Goal: Transaction & Acquisition: Purchase product/service

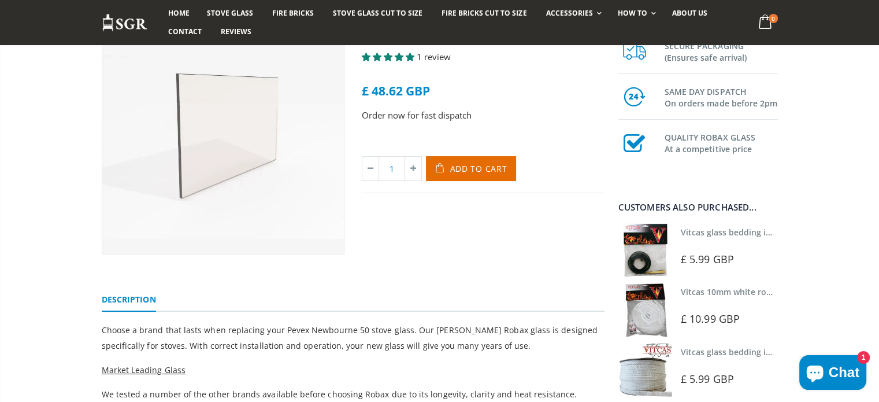
scroll to position [80, 0]
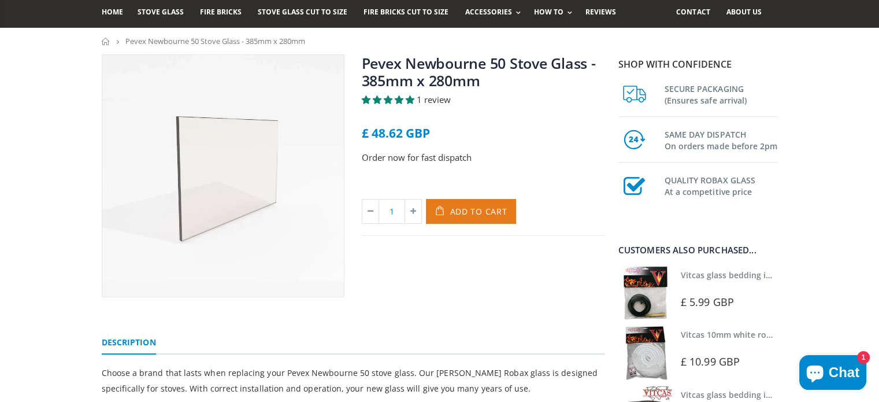
click at [451, 206] on icon "submit" at bounding box center [442, 211] width 19 height 25
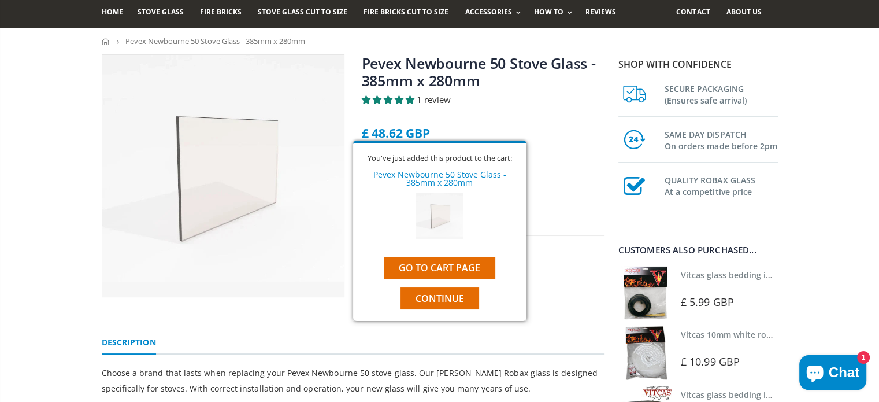
click at [573, 231] on div "1 Add to Cart" at bounding box center [483, 217] width 243 height 36
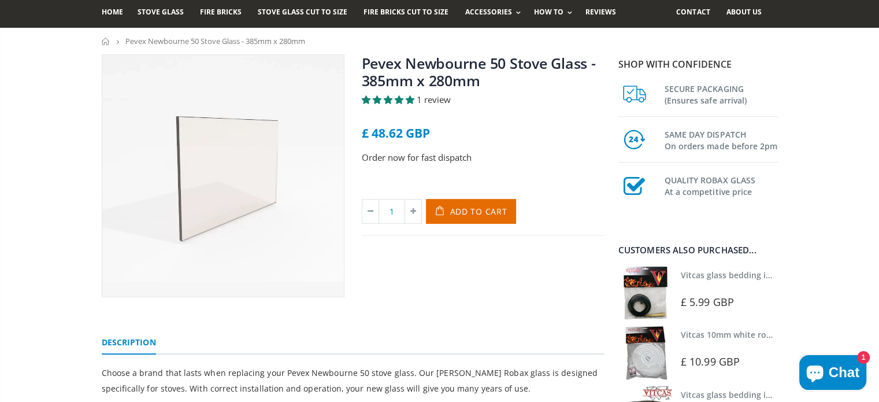
click at [719, 272] on link "Vitcas glass bedding in tape - 2mm x 10mm x 2 meters" at bounding box center [789, 274] width 216 height 11
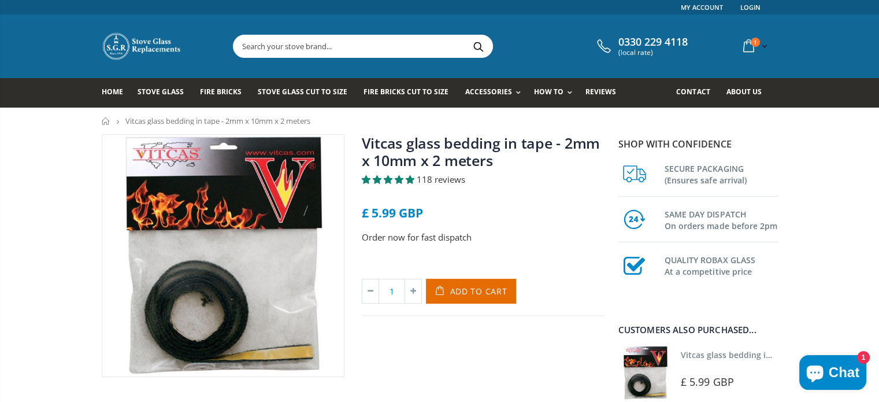
click at [233, 290] on img at bounding box center [223, 256] width 242 height 242
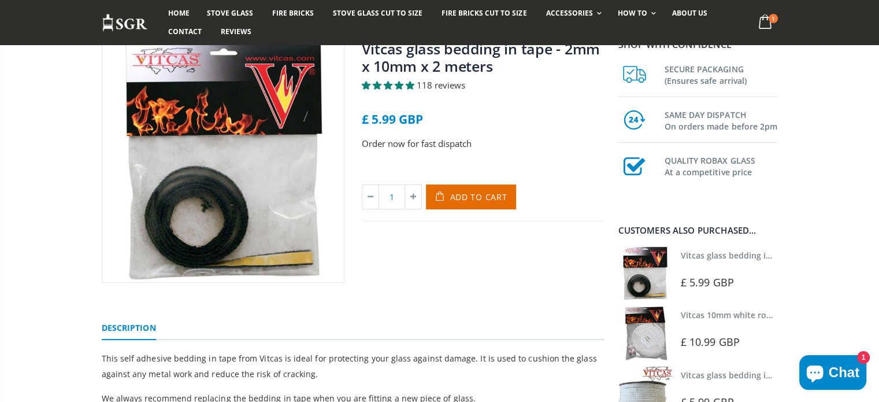
scroll to position [77, 0]
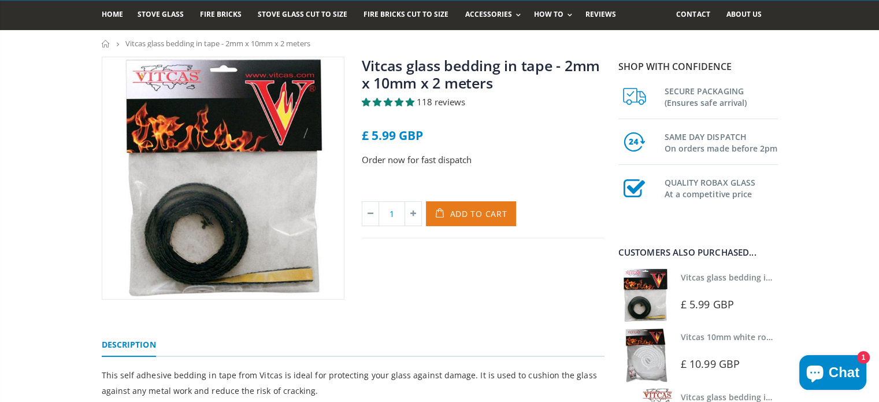
click at [450, 212] on icon "submit" at bounding box center [442, 213] width 19 height 25
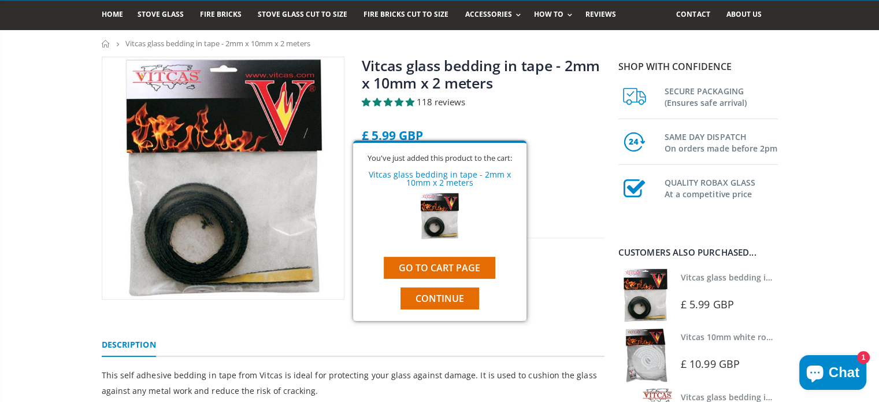
click at [736, 338] on link "Vitcas 10mm white rope kit - includes rope seal and glue!" at bounding box center [794, 336] width 227 height 11
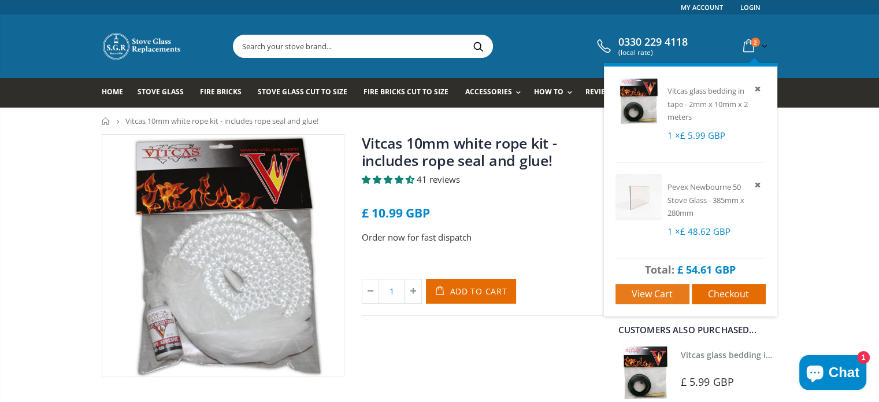
click at [638, 295] on span "View cart" at bounding box center [652, 293] width 41 height 13
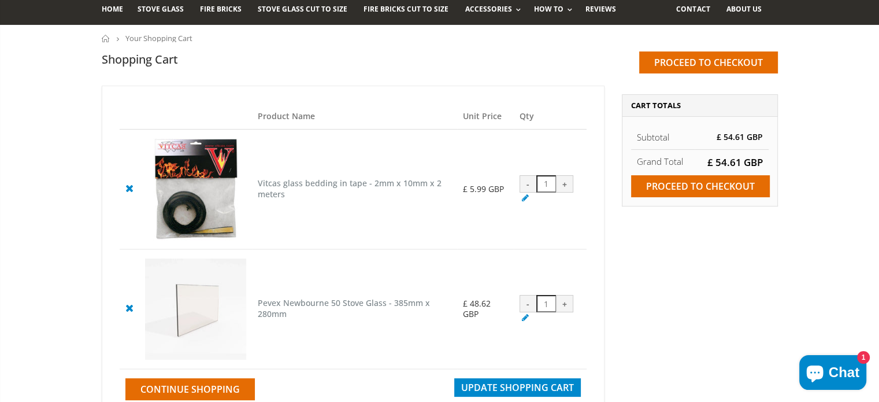
scroll to position [51, 0]
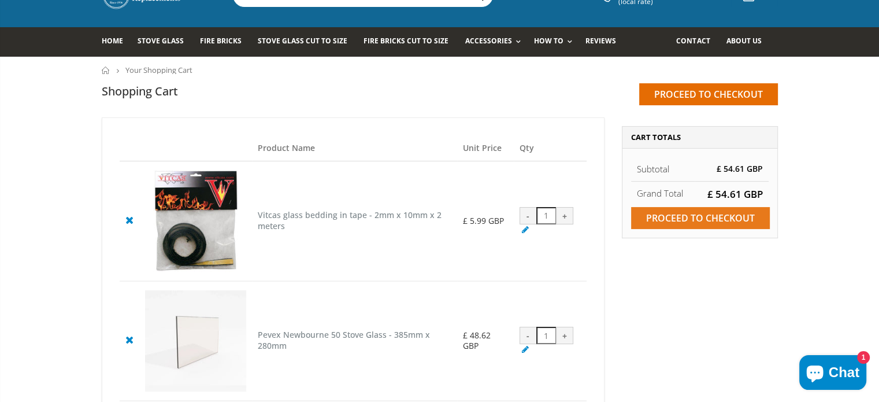
click at [682, 212] on input "Proceed to checkout" at bounding box center [700, 218] width 139 height 22
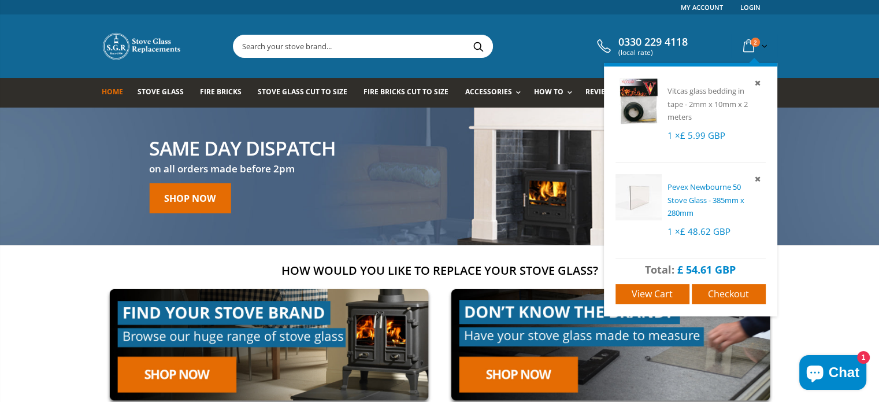
click at [683, 195] on span "Pevex Newbourne 50 Stove Glass - 385mm x 280mm" at bounding box center [706, 200] width 77 height 36
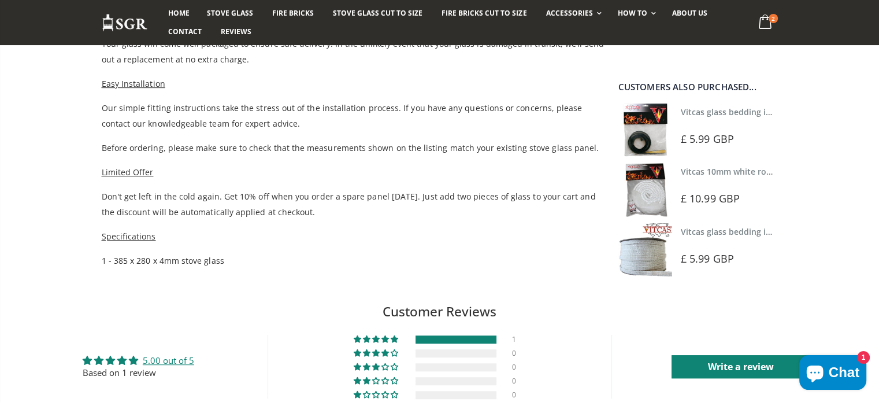
scroll to position [575, 0]
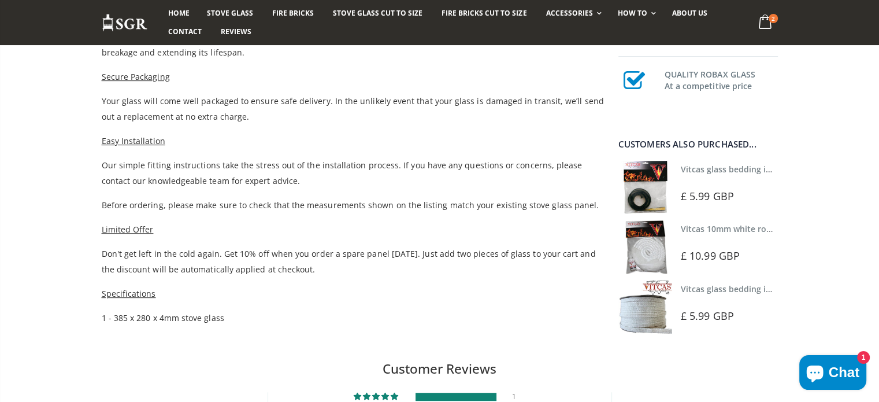
click at [740, 169] on link "Vitcas glass bedding in tape - 2mm x 10mm x 2 meters" at bounding box center [789, 169] width 216 height 11
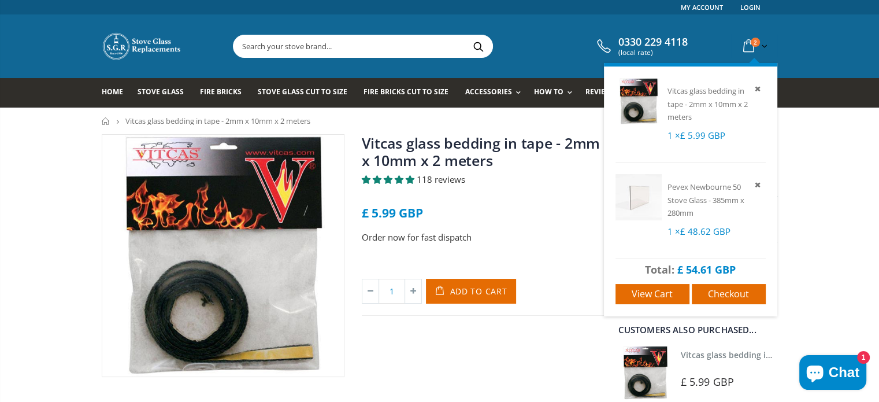
click at [742, 40] on icon at bounding box center [749, 46] width 20 height 21
click at [728, 297] on span "Checkout" at bounding box center [728, 293] width 41 height 13
